Goal: Transaction & Acquisition: Purchase product/service

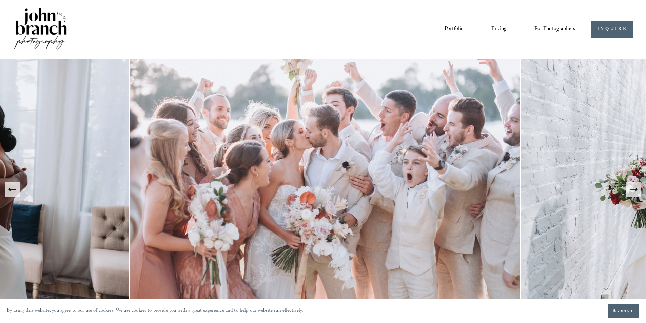
click at [0, 0] on span "Presets" at bounding box center [0, 0] width 0 height 0
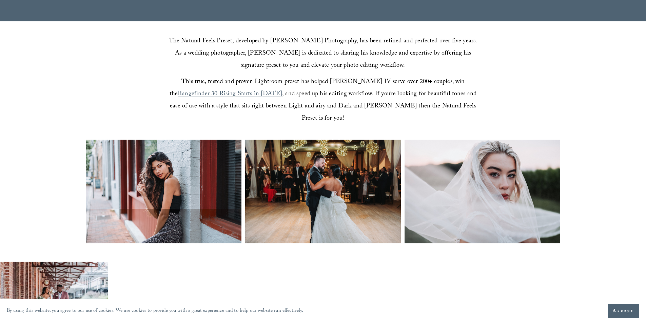
scroll to position [271, 0]
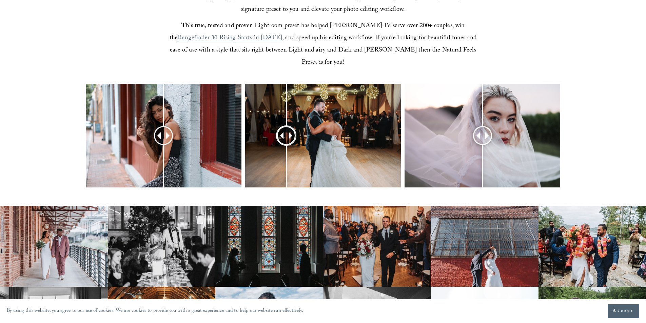
drag, startPoint x: 322, startPoint y: 125, endPoint x: 300, endPoint y: 153, distance: 35.0
click at [295, 144] on div at bounding box center [286, 136] width 18 height 18
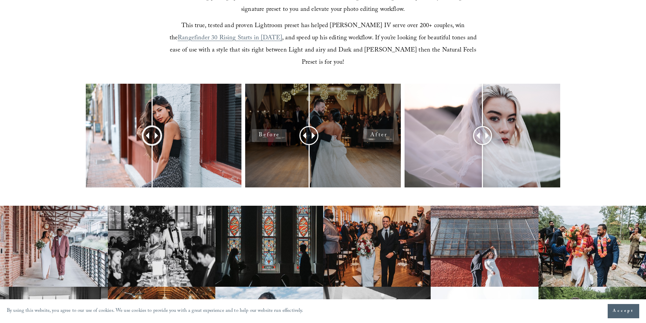
drag, startPoint x: 158, startPoint y: 126, endPoint x: 291, endPoint y: 155, distance: 136.5
click at [153, 144] on div at bounding box center [151, 135] width 17 height 17
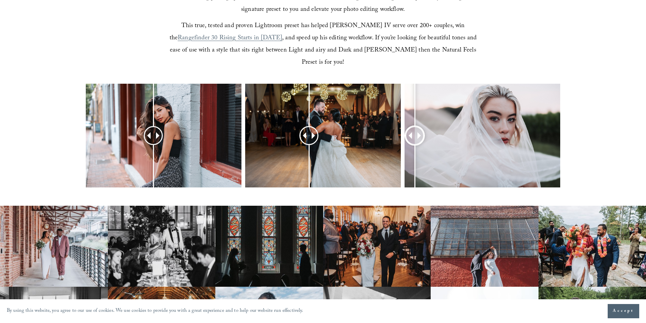
drag, startPoint x: 480, startPoint y: 123, endPoint x: 381, endPoint y: 194, distance: 121.7
click at [403, 146] on div at bounding box center [323, 145] width 646 height 122
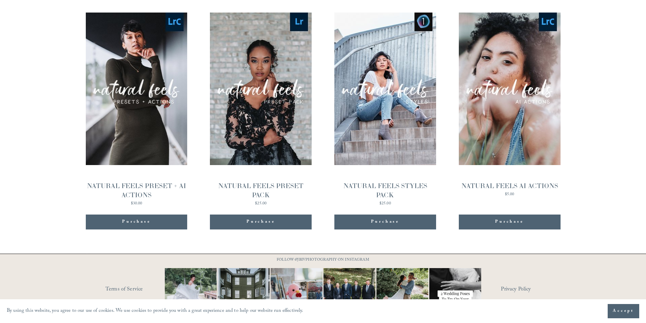
scroll to position [763, 0]
